Goal: Find specific page/section: Find specific page/section

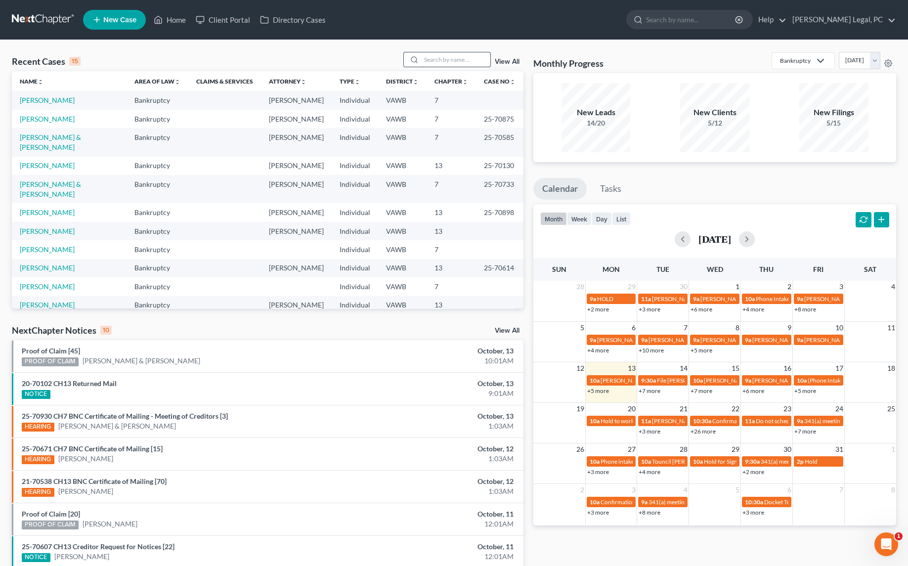
click at [458, 60] on input "search" at bounding box center [455, 59] width 69 height 14
type input "gallahugh"
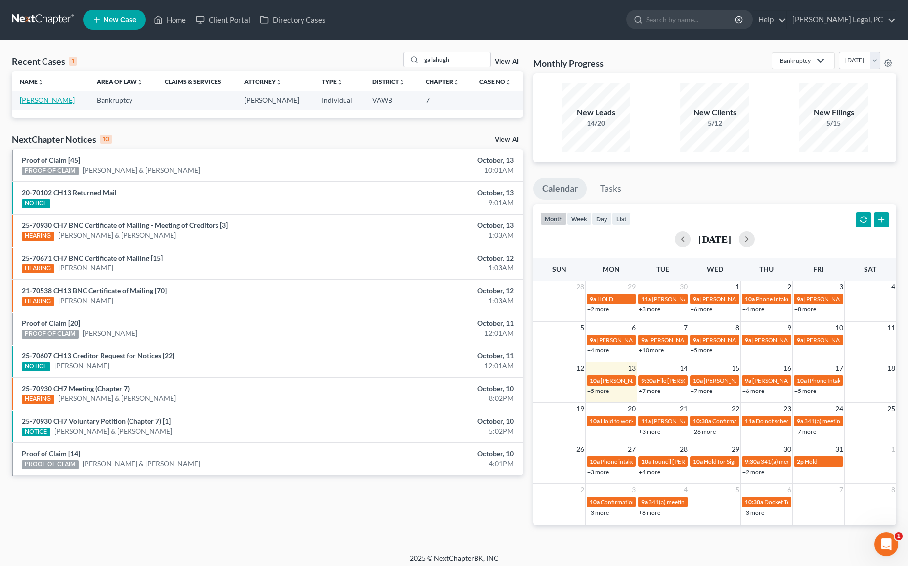
click at [50, 103] on link "[PERSON_NAME]" at bounding box center [47, 100] width 55 height 8
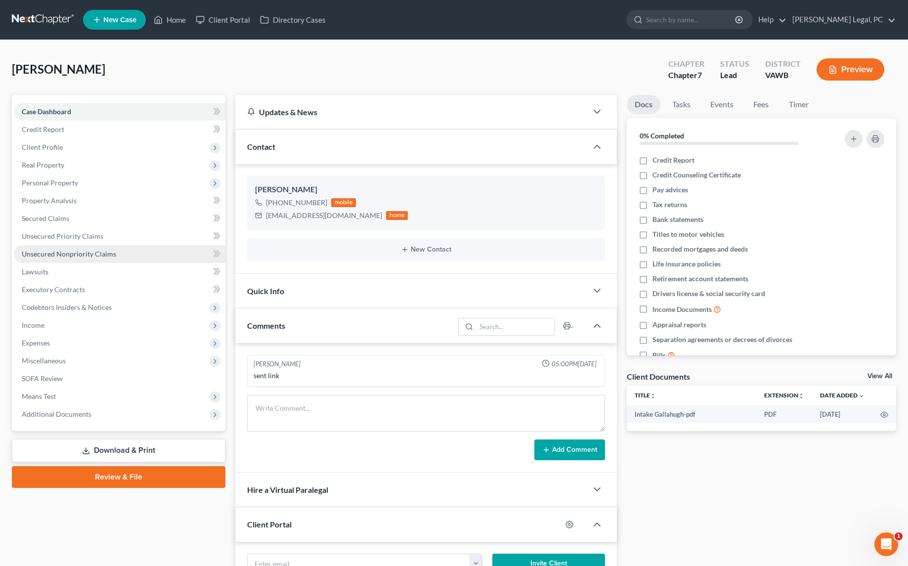
click at [50, 254] on span "Unsecured Nonpriority Claims" at bounding box center [69, 254] width 94 height 8
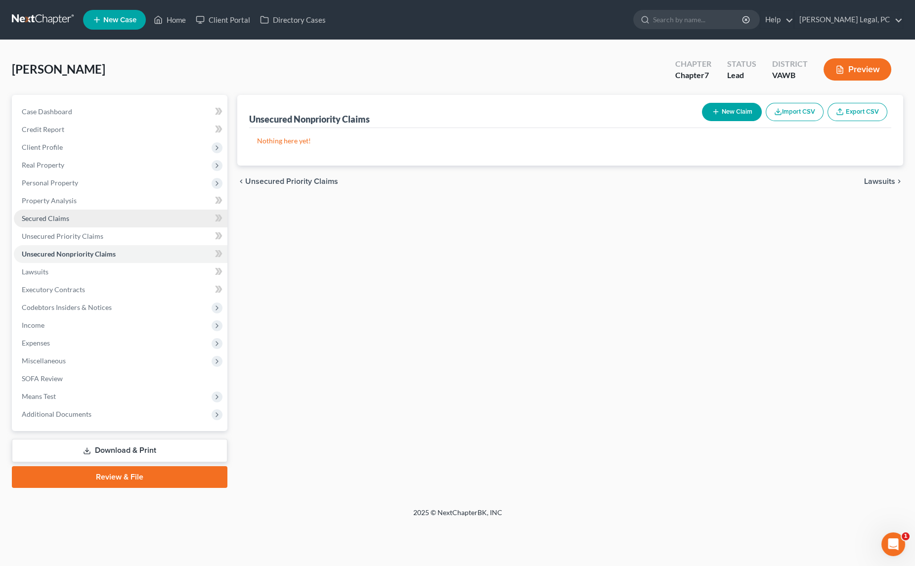
click at [54, 217] on span "Secured Claims" at bounding box center [45, 218] width 47 height 8
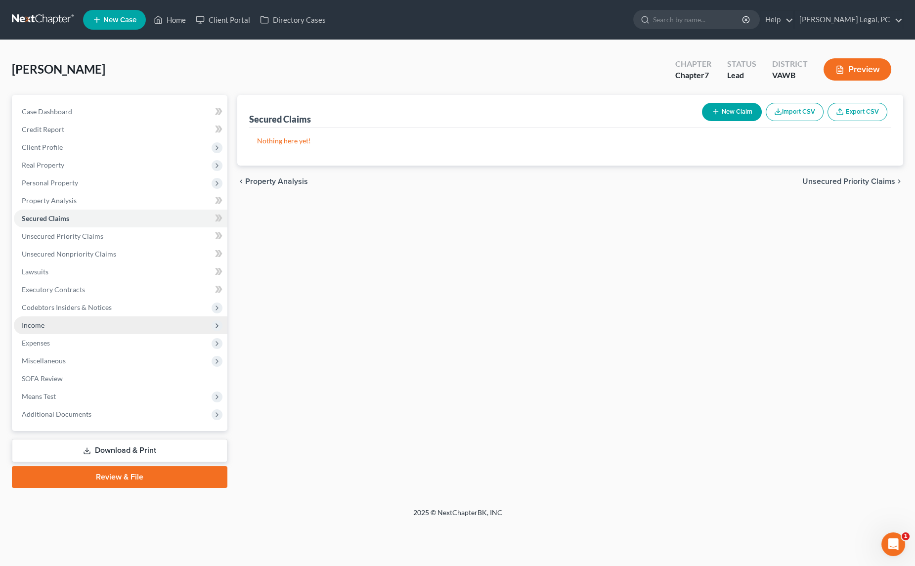
click at [31, 322] on span "Income" at bounding box center [33, 325] width 23 height 8
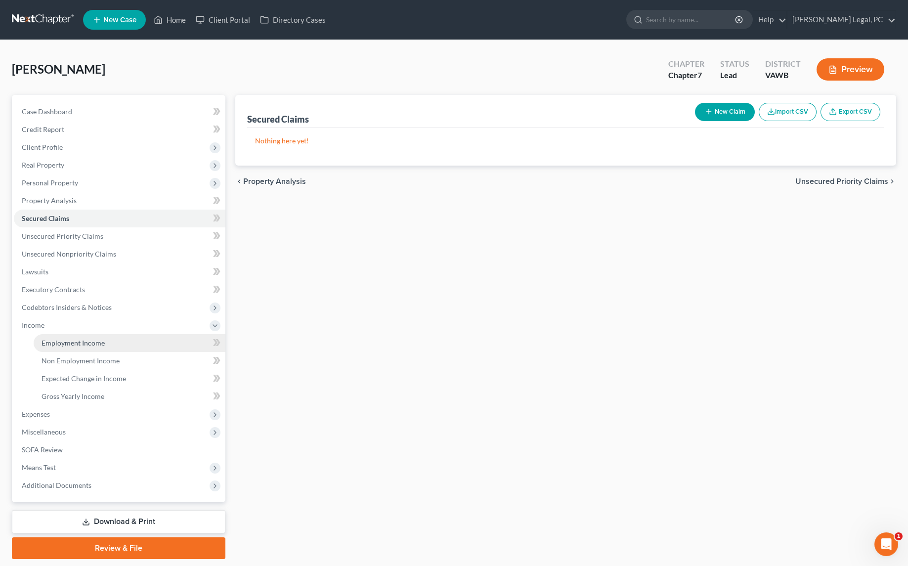
click at [55, 340] on span "Employment Income" at bounding box center [73, 343] width 63 height 8
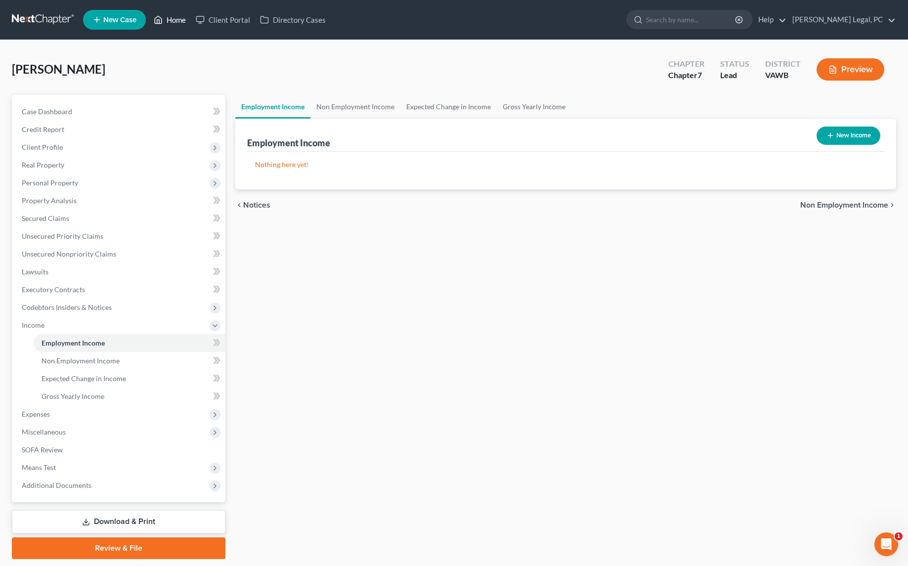
click at [169, 17] on link "Home" at bounding box center [170, 20] width 42 height 18
